Goal: Information Seeking & Learning: Understand process/instructions

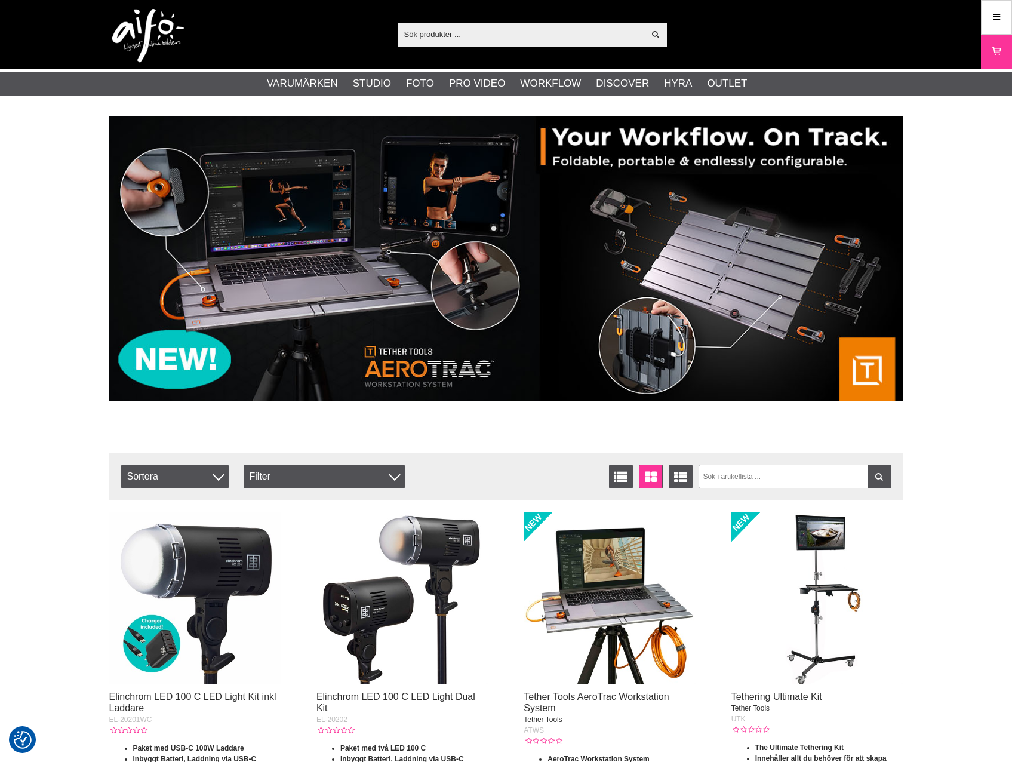
click at [481, 37] on input "text" at bounding box center [521, 34] width 247 height 18
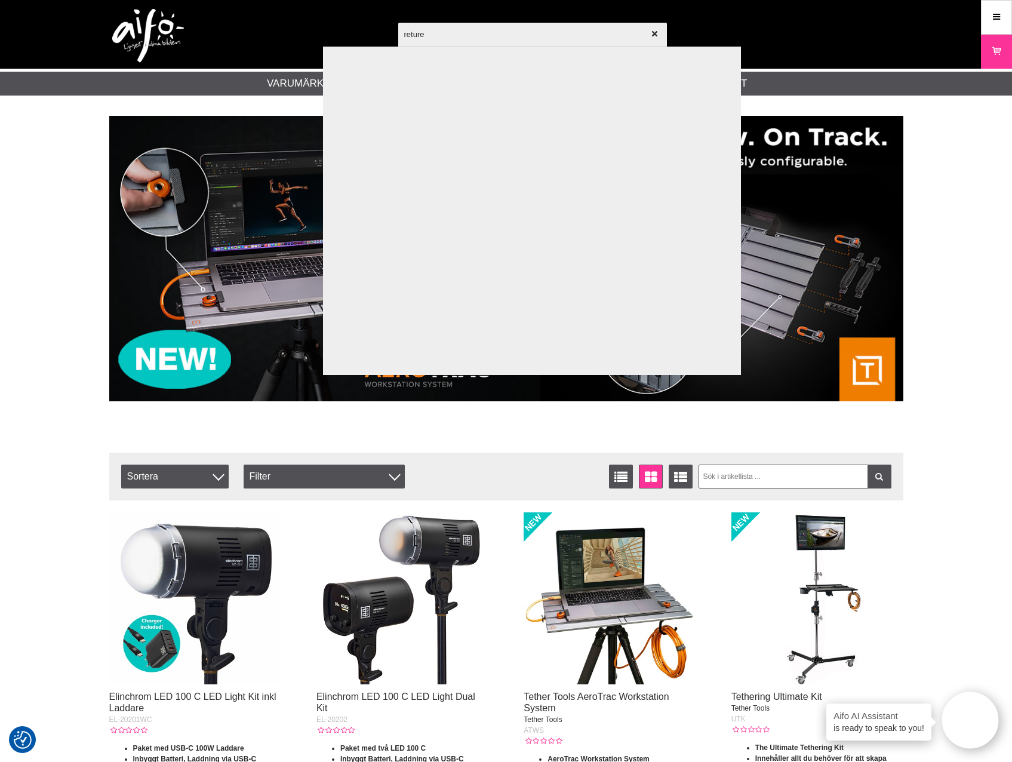
type input "returer"
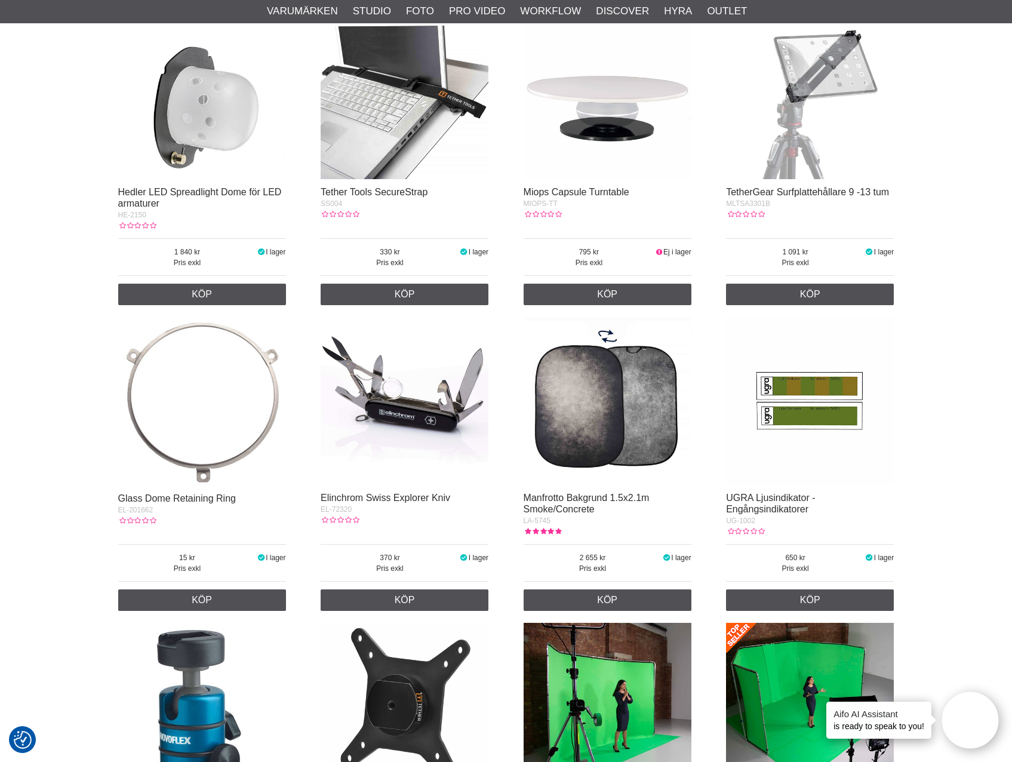
scroll to position [2483, 0]
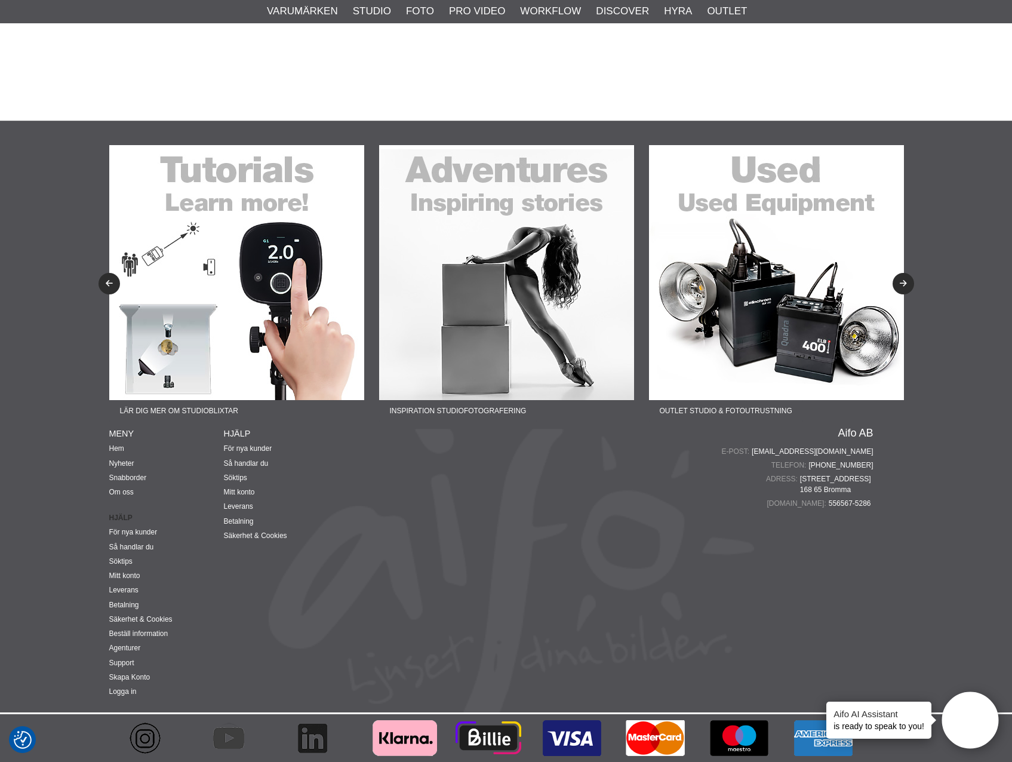
drag, startPoint x: 102, startPoint y: 441, endPoint x: 91, endPoint y: 731, distance: 290.4
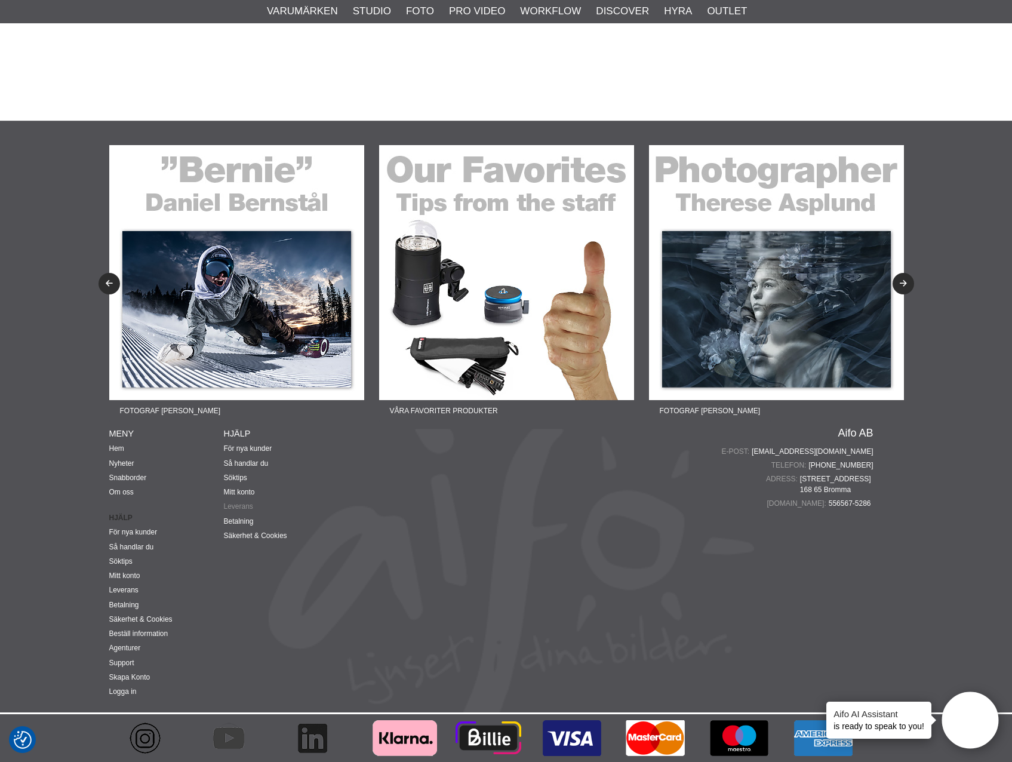
click at [229, 502] on link "Leverans" at bounding box center [238, 506] width 29 height 8
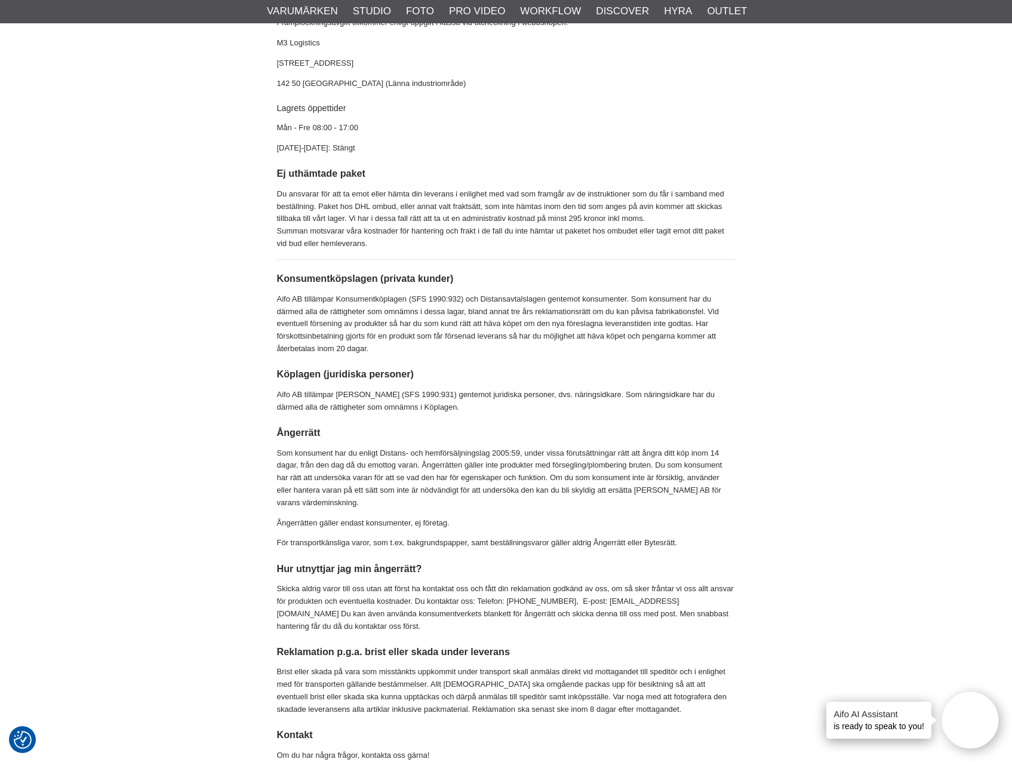
scroll to position [717, 0]
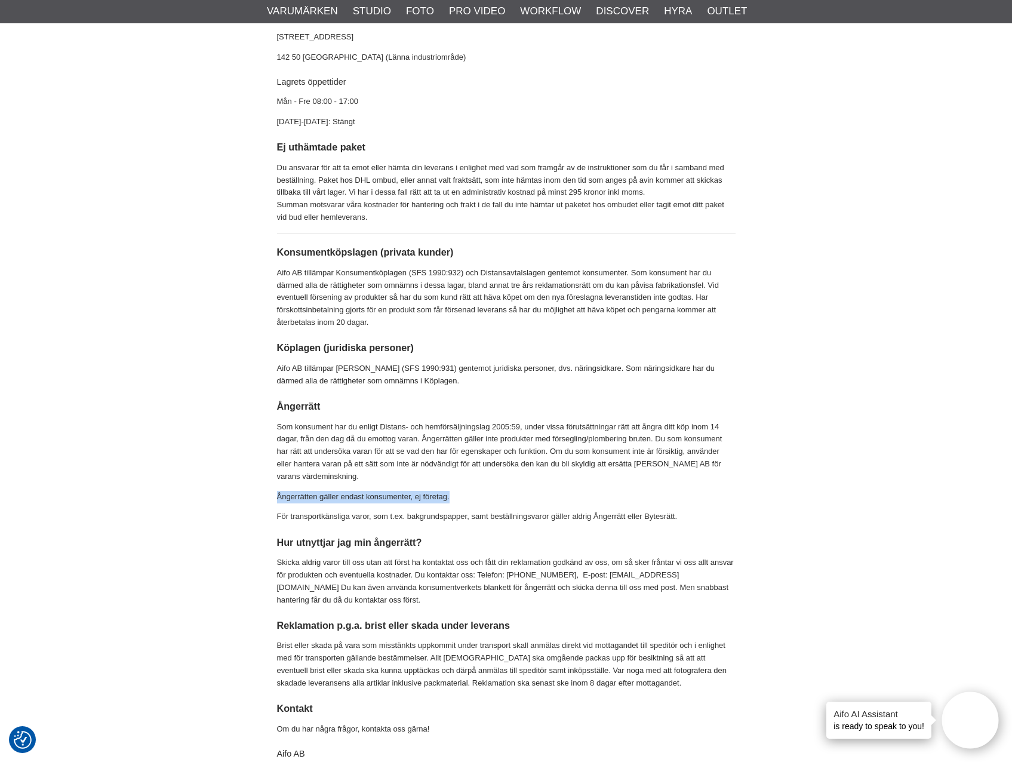
drag, startPoint x: 253, startPoint y: 496, endPoint x: 511, endPoint y: 490, distance: 257.4
click at [511, 490] on div "Leverans Lagerförda varor levererar vi snarast. Beställningar som kommit in för…" at bounding box center [506, 161] width 794 height 1494
drag, startPoint x: 511, startPoint y: 490, endPoint x: 423, endPoint y: 490, distance: 87.2
click at [423, 491] on p "Ångerrätten gäller endast konsumenter, ej företag." at bounding box center [506, 497] width 459 height 13
drag, startPoint x: 465, startPoint y: 496, endPoint x: 247, endPoint y: 502, distance: 218.0
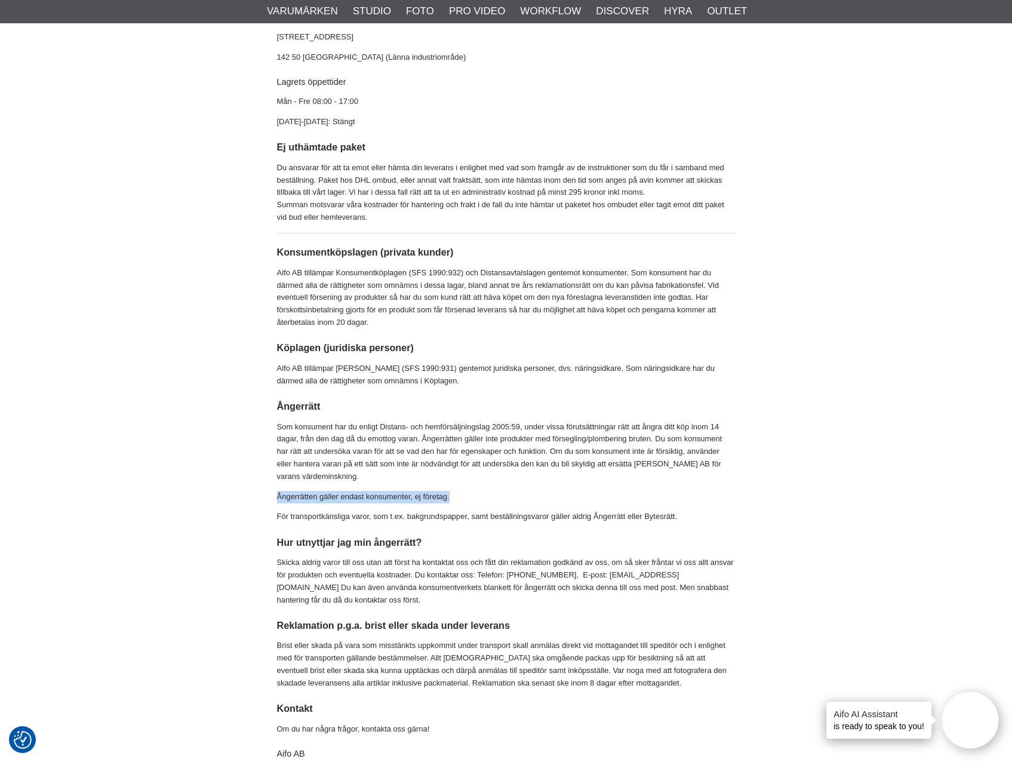
click at [247, 502] on div "Leverans Lagerförda varor levererar vi snarast. Beställningar som kommit in för…" at bounding box center [506, 161] width 794 height 1494
drag, startPoint x: 247, startPoint y: 502, endPoint x: 237, endPoint y: 554, distance: 52.9
click at [237, 554] on div "Leverans Lagerförda varor levererar vi snarast. Beställningar som kommit in för…" at bounding box center [506, 161] width 794 height 1494
drag, startPoint x: 623, startPoint y: 575, endPoint x: 668, endPoint y: 573, distance: 45.4
click at [668, 573] on p "Skicka aldrig varor till oss utan att först ha kontaktat oss och fått din rekla…" at bounding box center [506, 581] width 459 height 50
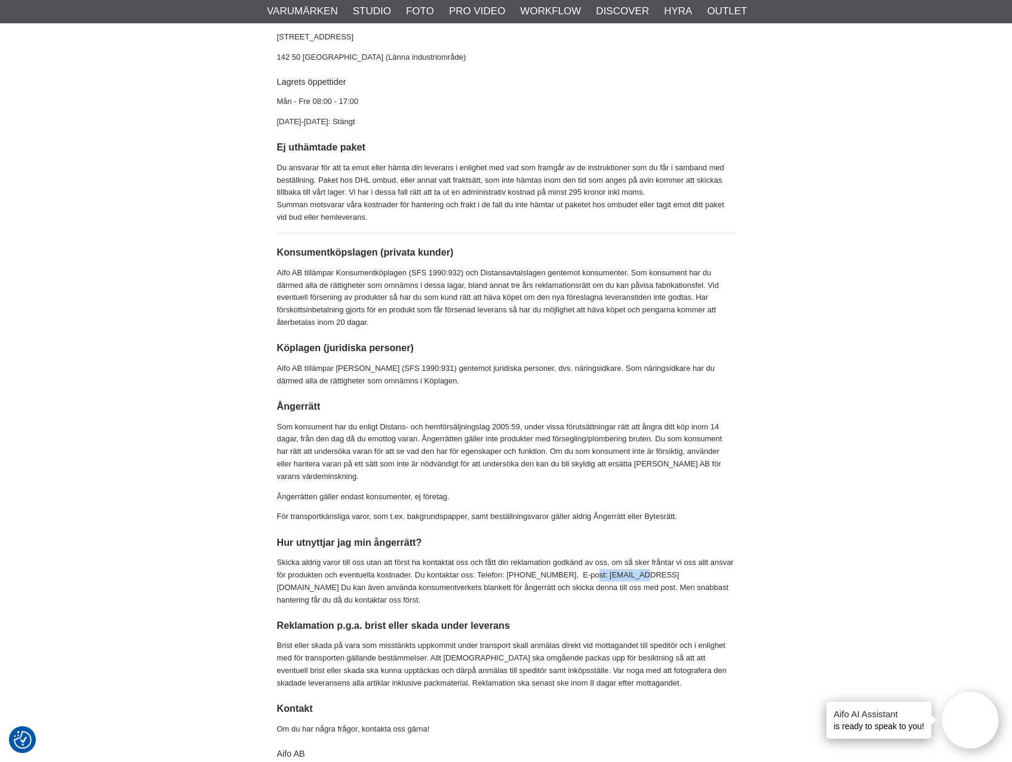
copy p "[EMAIL_ADDRESS][DOMAIN_NAME]"
